Goal: Task Accomplishment & Management: Use online tool/utility

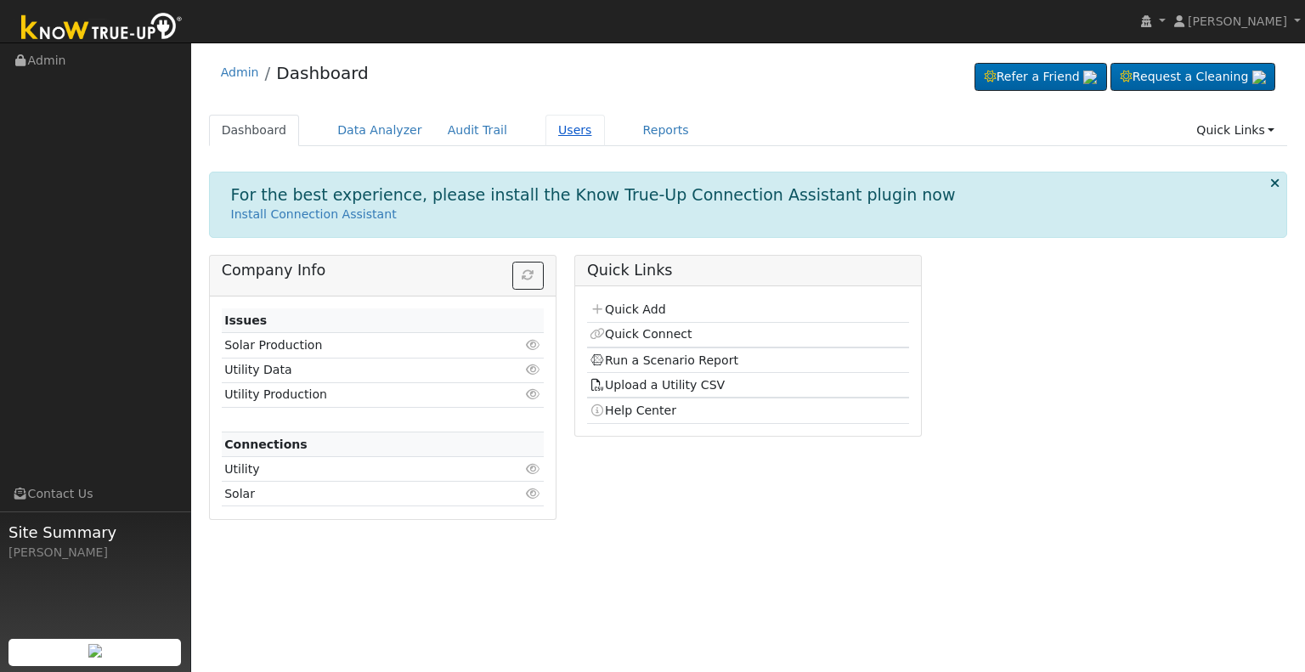
click at [551, 129] on link "Users" at bounding box center [574, 130] width 59 height 31
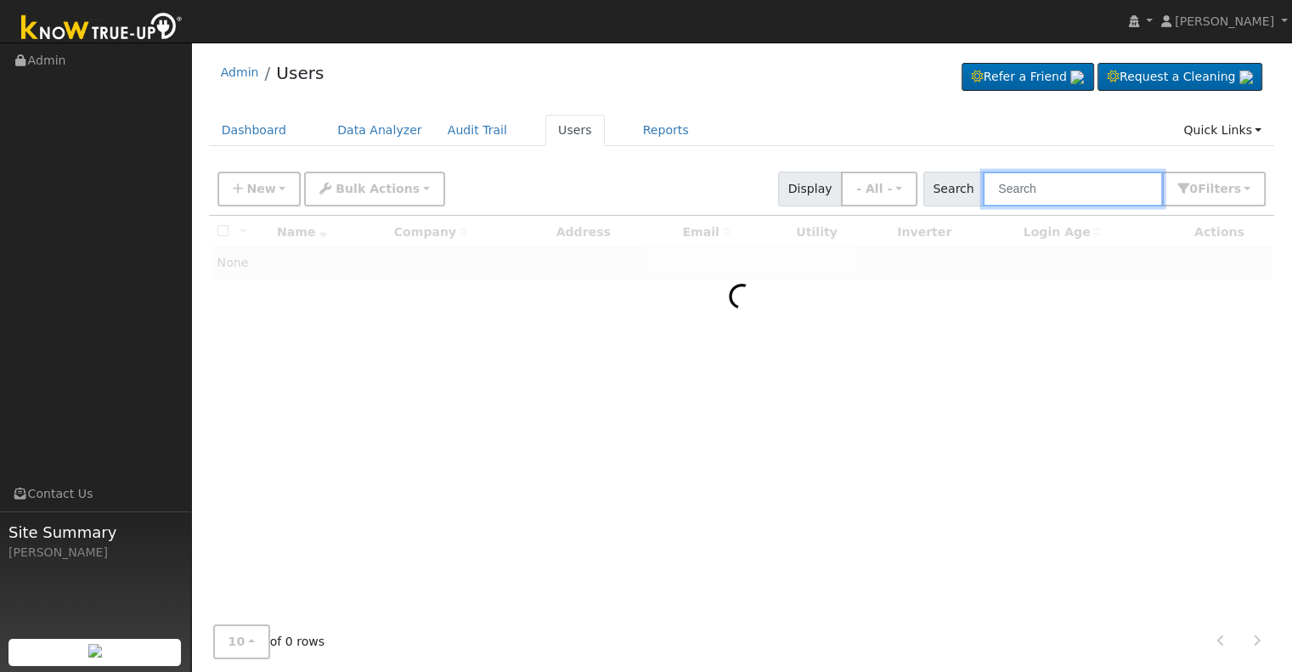
click at [1059, 189] on input "text" at bounding box center [1073, 189] width 180 height 35
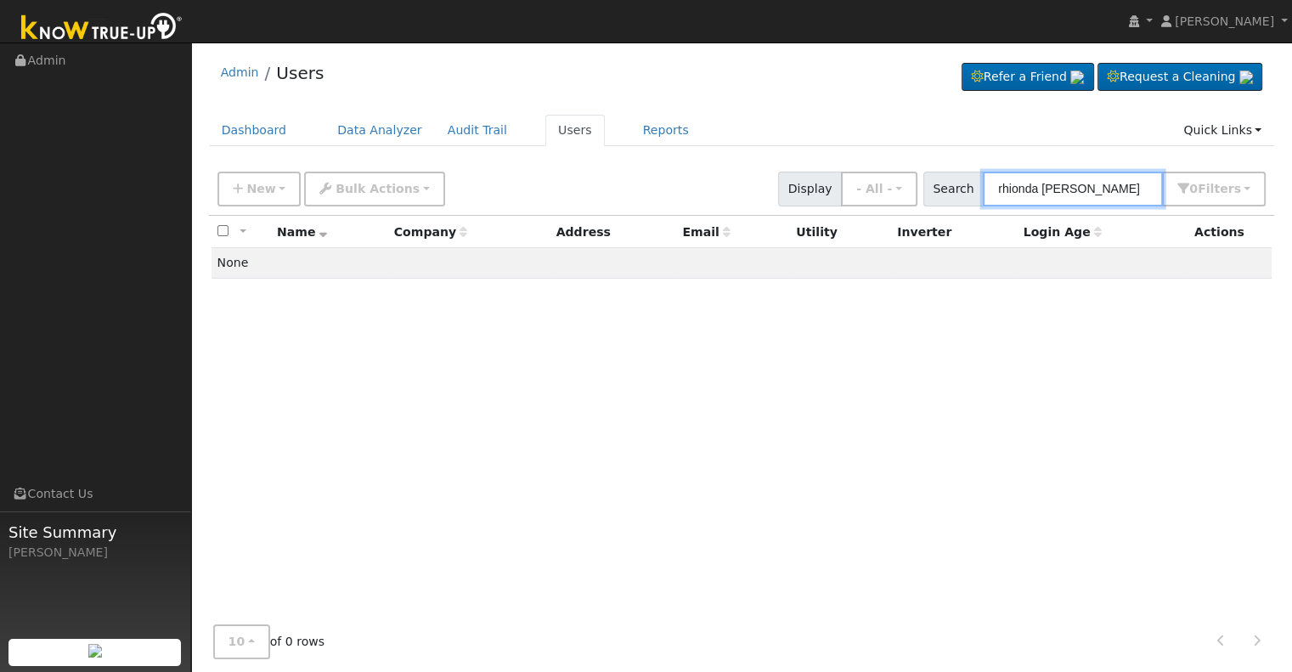
click at [1024, 189] on input "rhionda castillo" at bounding box center [1073, 189] width 180 height 35
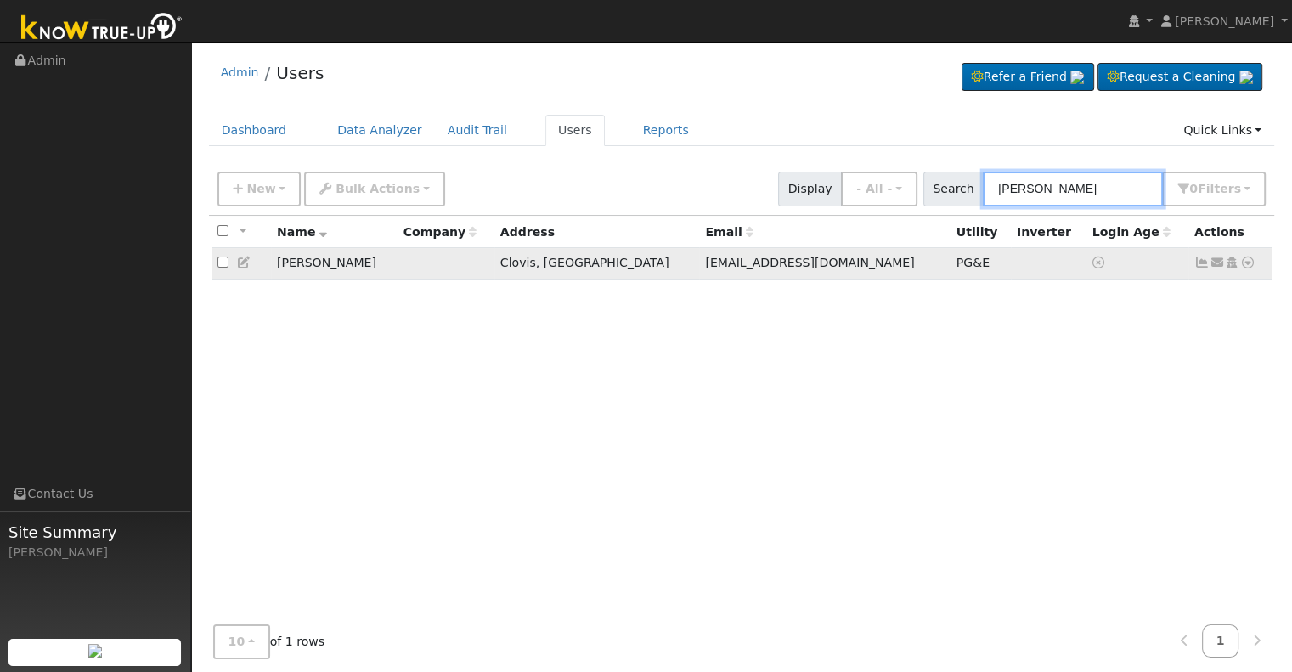
type input "rhonda castillo"
click at [1247, 262] on icon at bounding box center [1247, 263] width 15 height 12
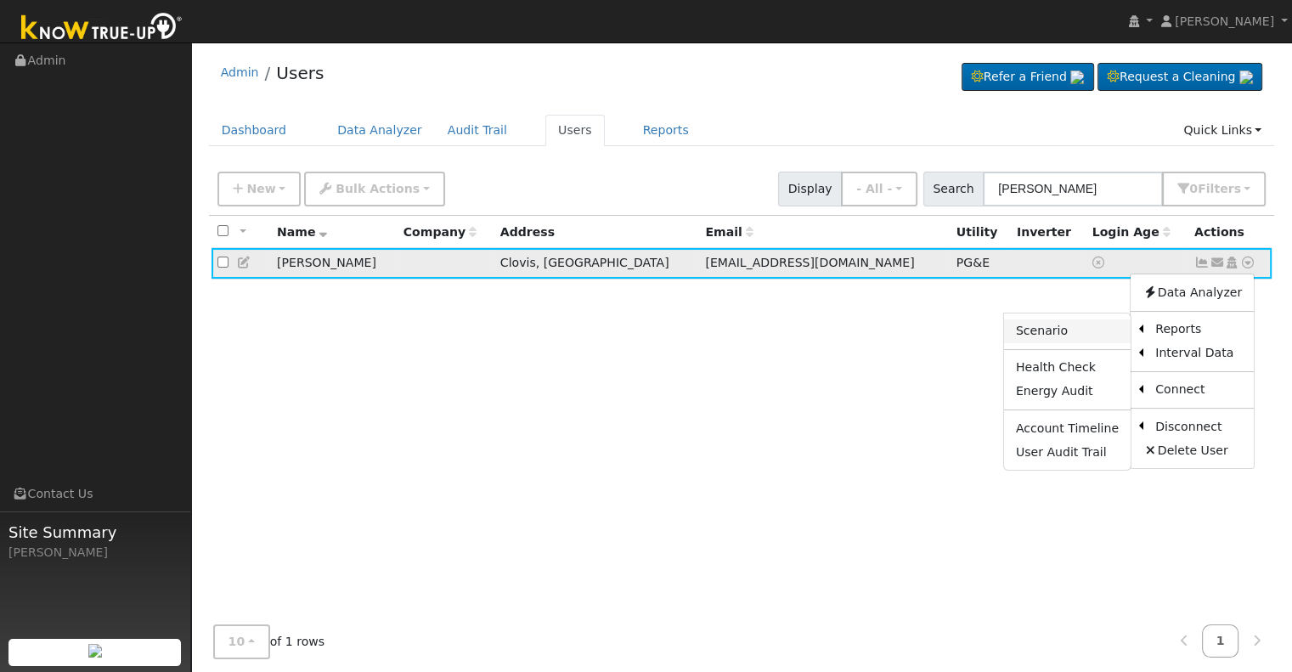
click at [1056, 332] on link "Scenario" at bounding box center [1067, 331] width 127 height 24
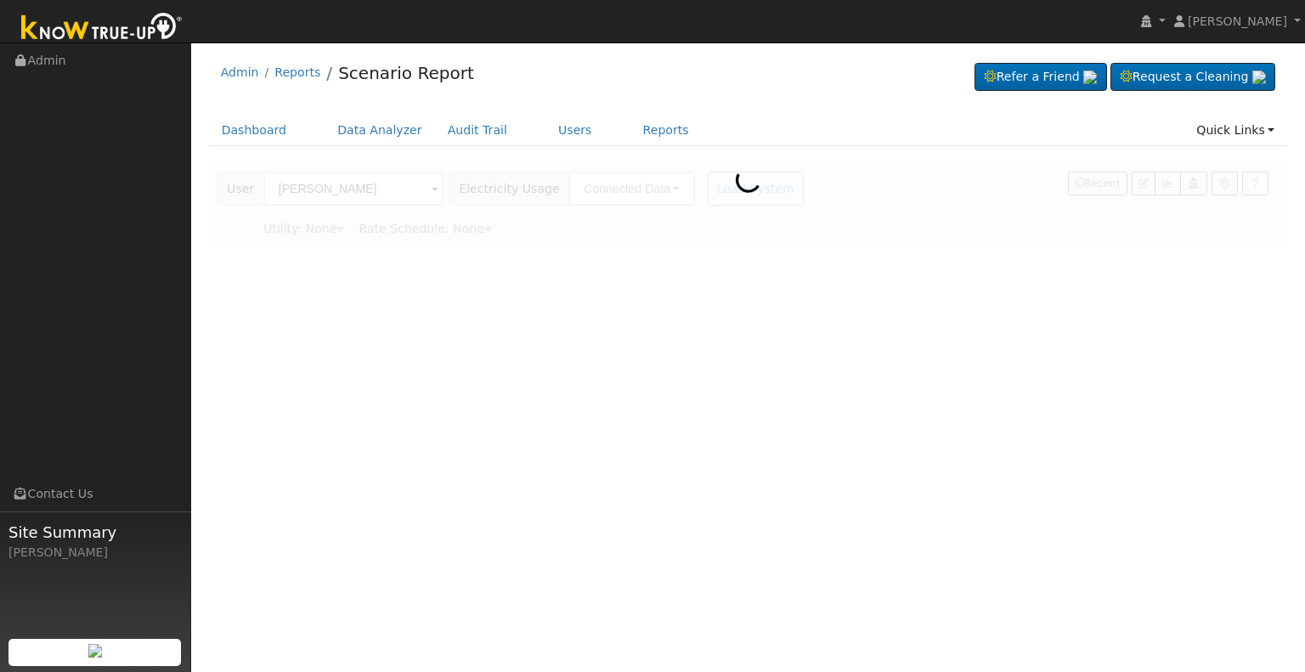
type input "Pacific Gas & Electric"
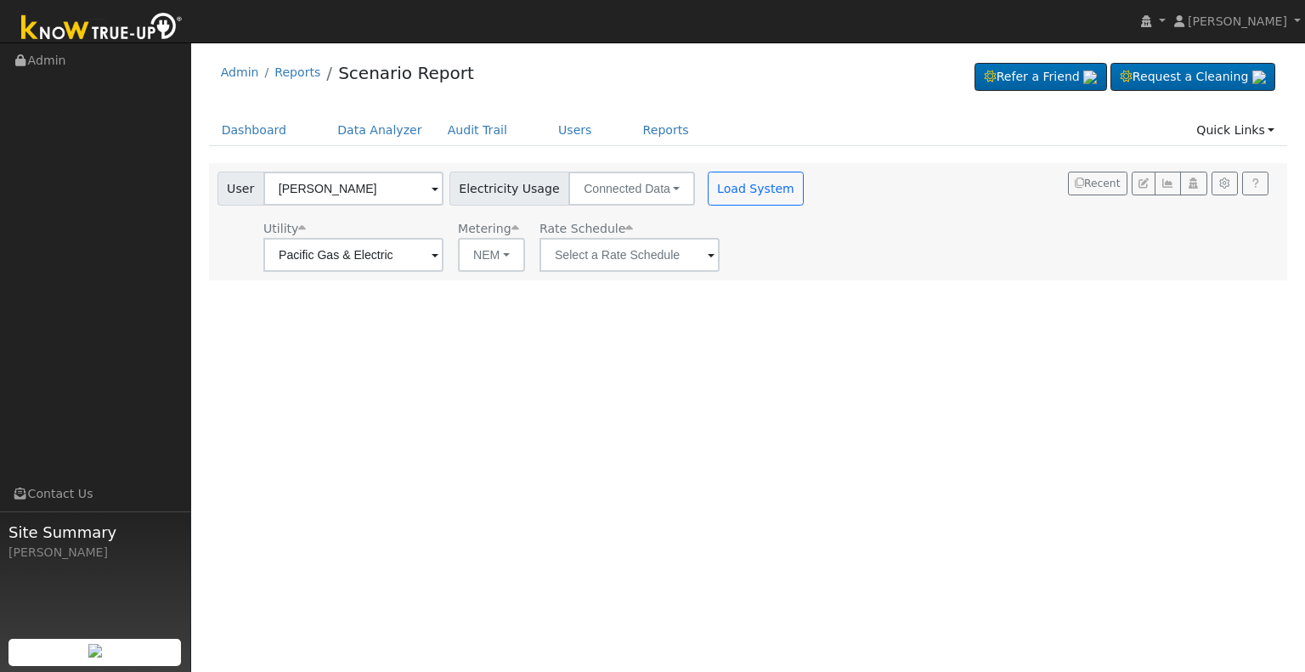
click at [708, 255] on span at bounding box center [711, 256] width 7 height 20
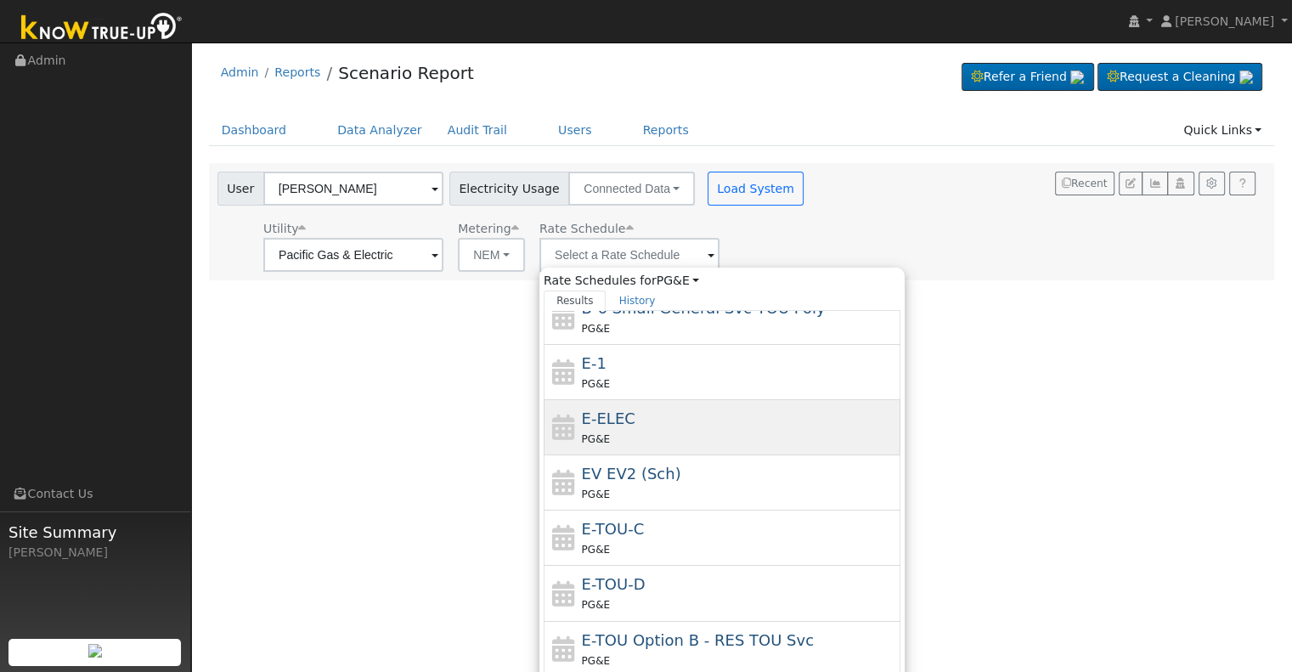
scroll to position [294, 0]
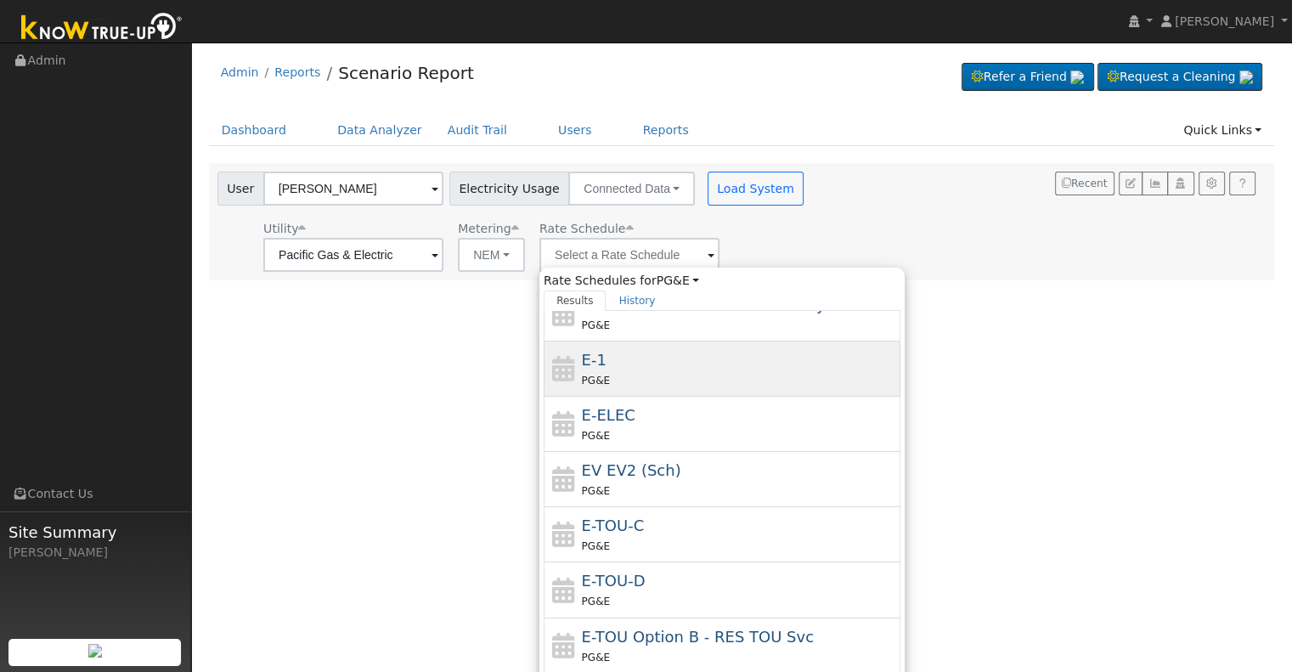
click at [651, 368] on div "E-1 PG&E" at bounding box center [739, 368] width 315 height 41
type input "E-1"
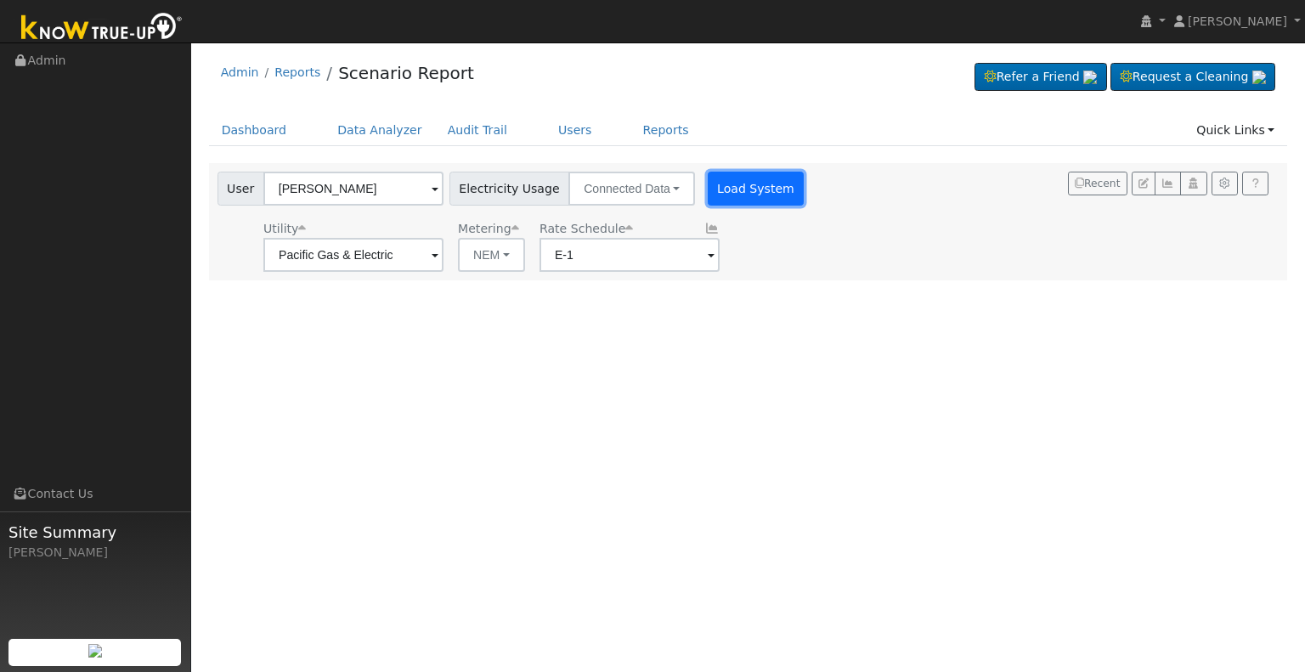
click at [739, 189] on button "Load System" at bounding box center [756, 189] width 97 height 34
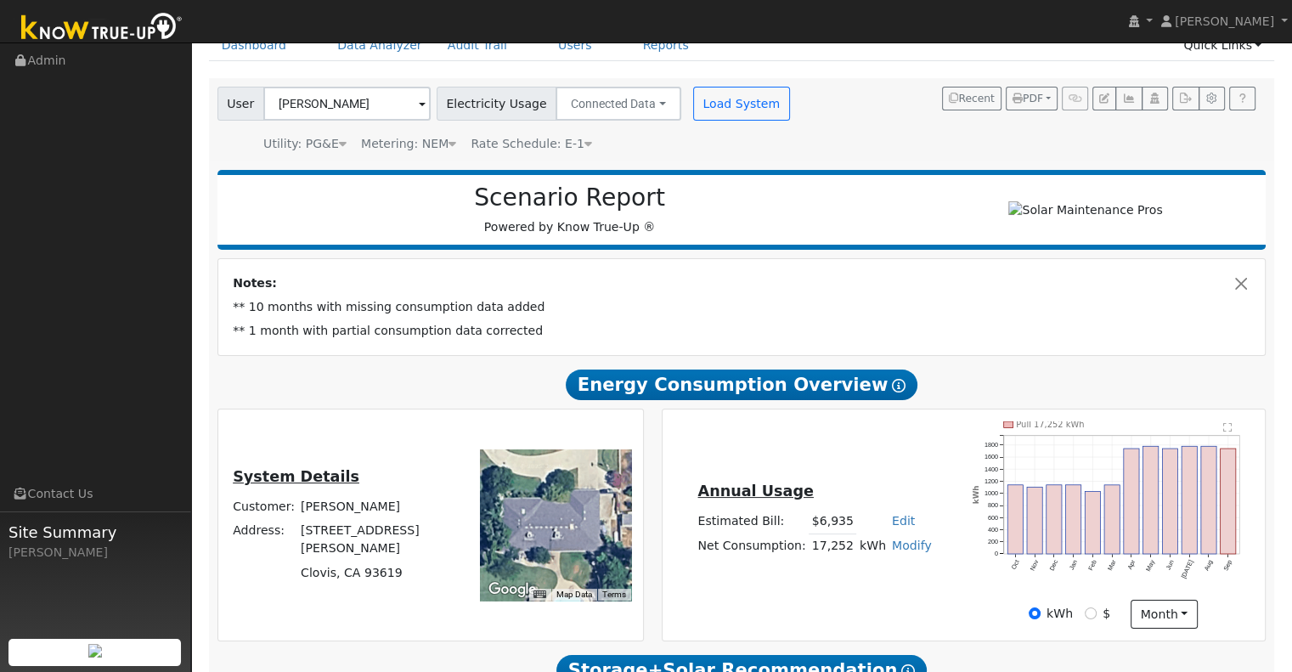
scroll to position [56, 0]
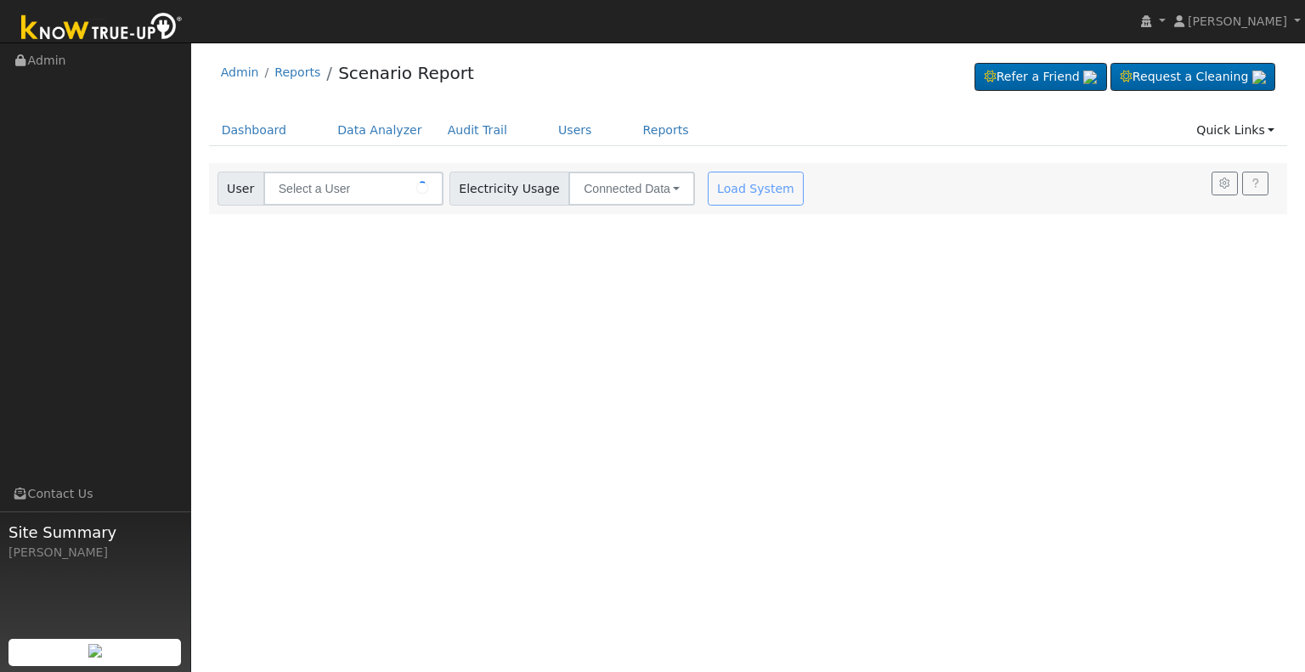
type input "[PERSON_NAME]"
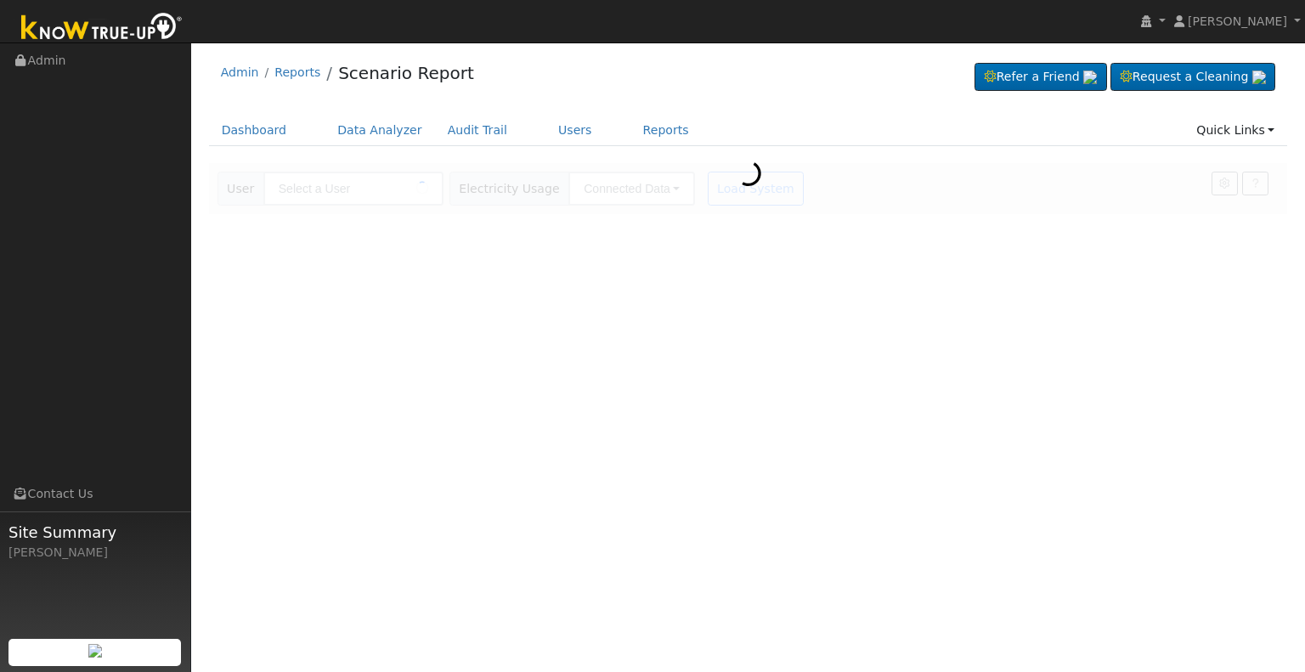
type input "[PERSON_NAME]"
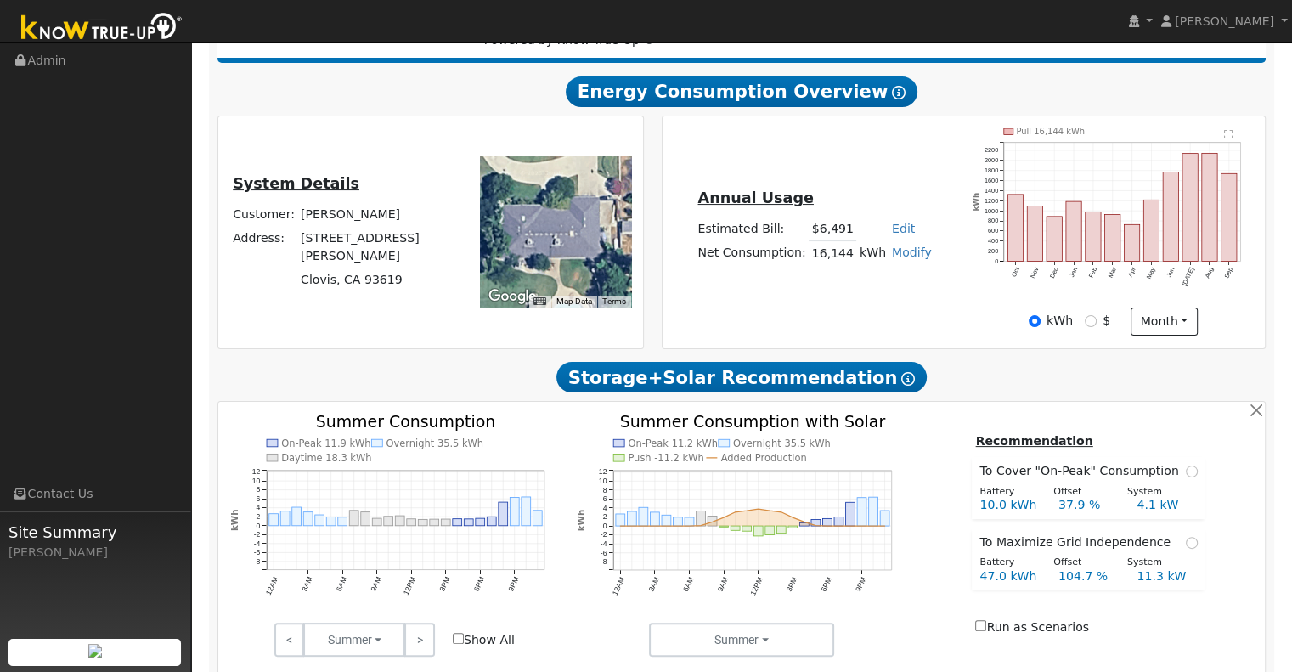
scroll to position [265, 0]
